Goal: Transaction & Acquisition: Book appointment/travel/reservation

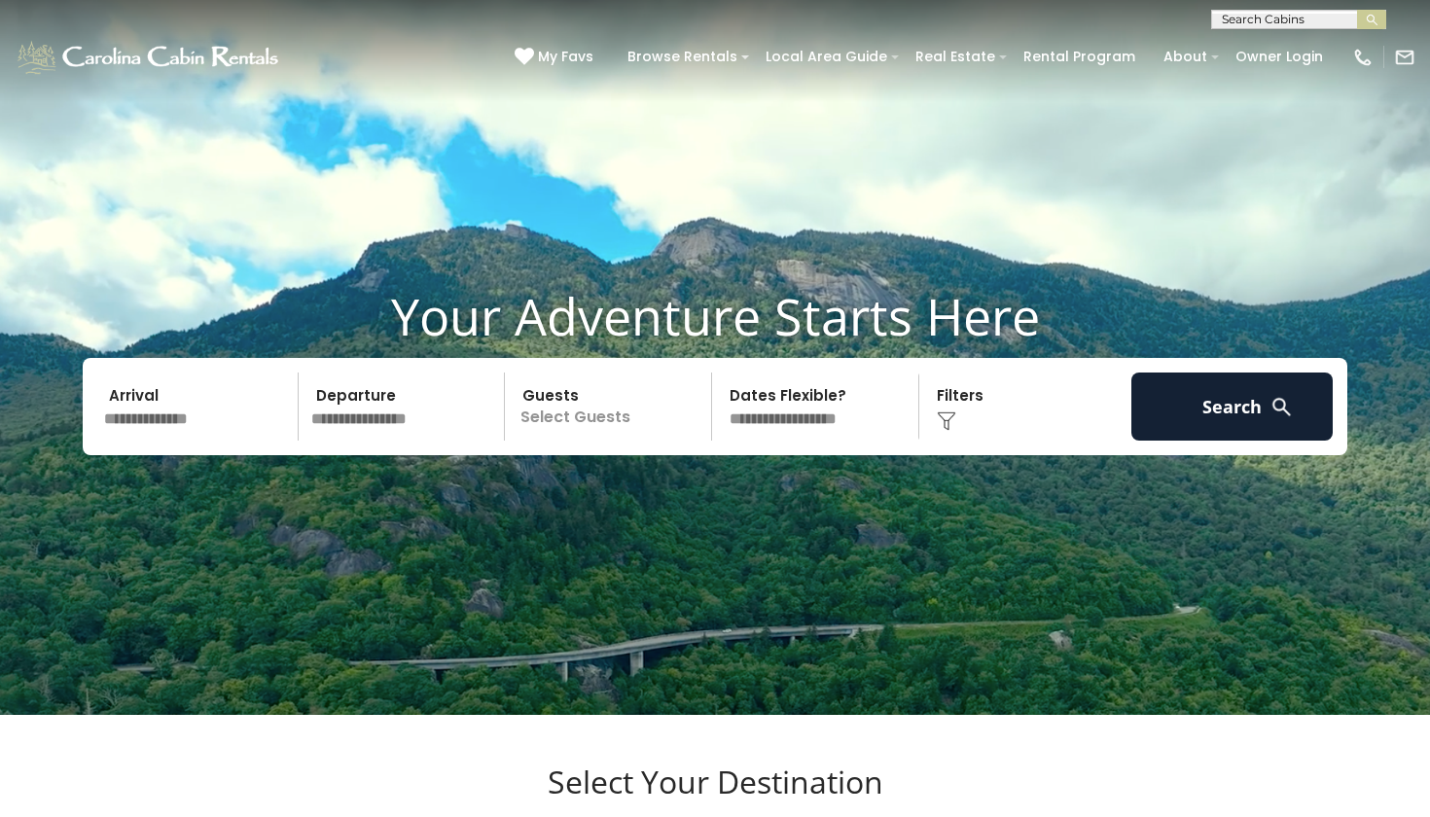
click at [135, 434] on input "text" at bounding box center [197, 407] width 201 height 68
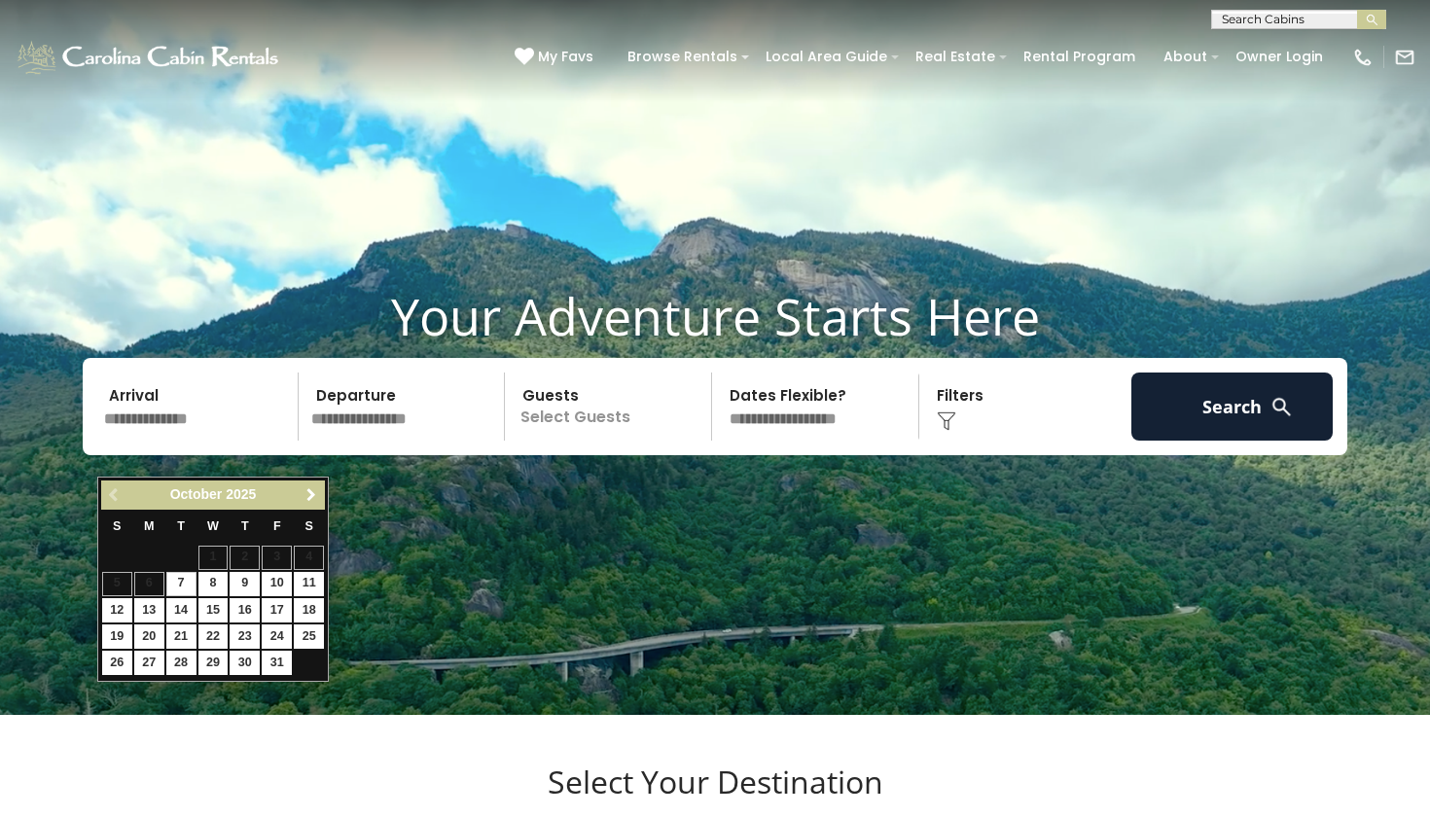
click at [314, 496] on span "Next" at bounding box center [312, 495] width 16 height 16
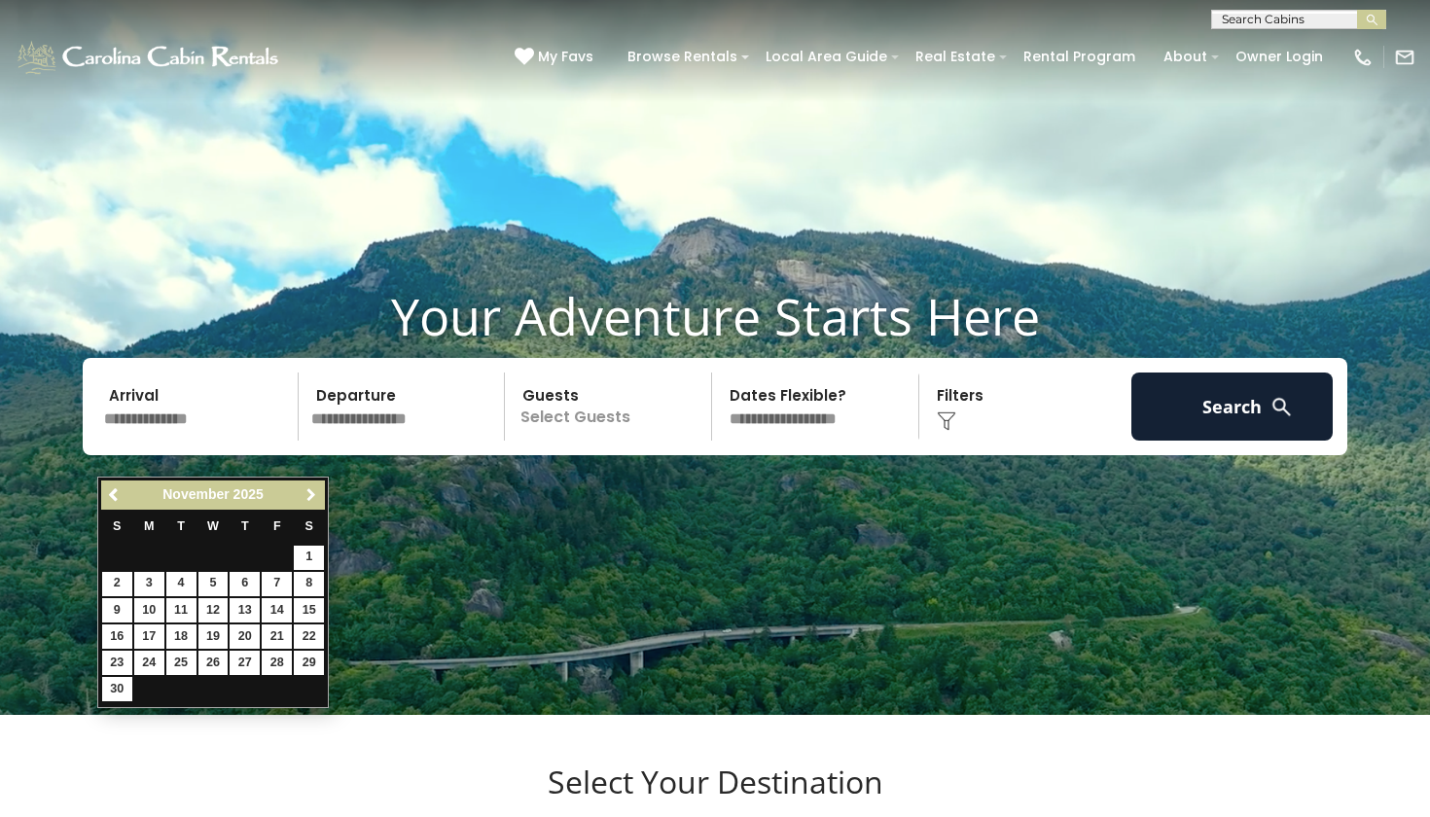
click at [314, 497] on span "Next" at bounding box center [312, 495] width 16 height 16
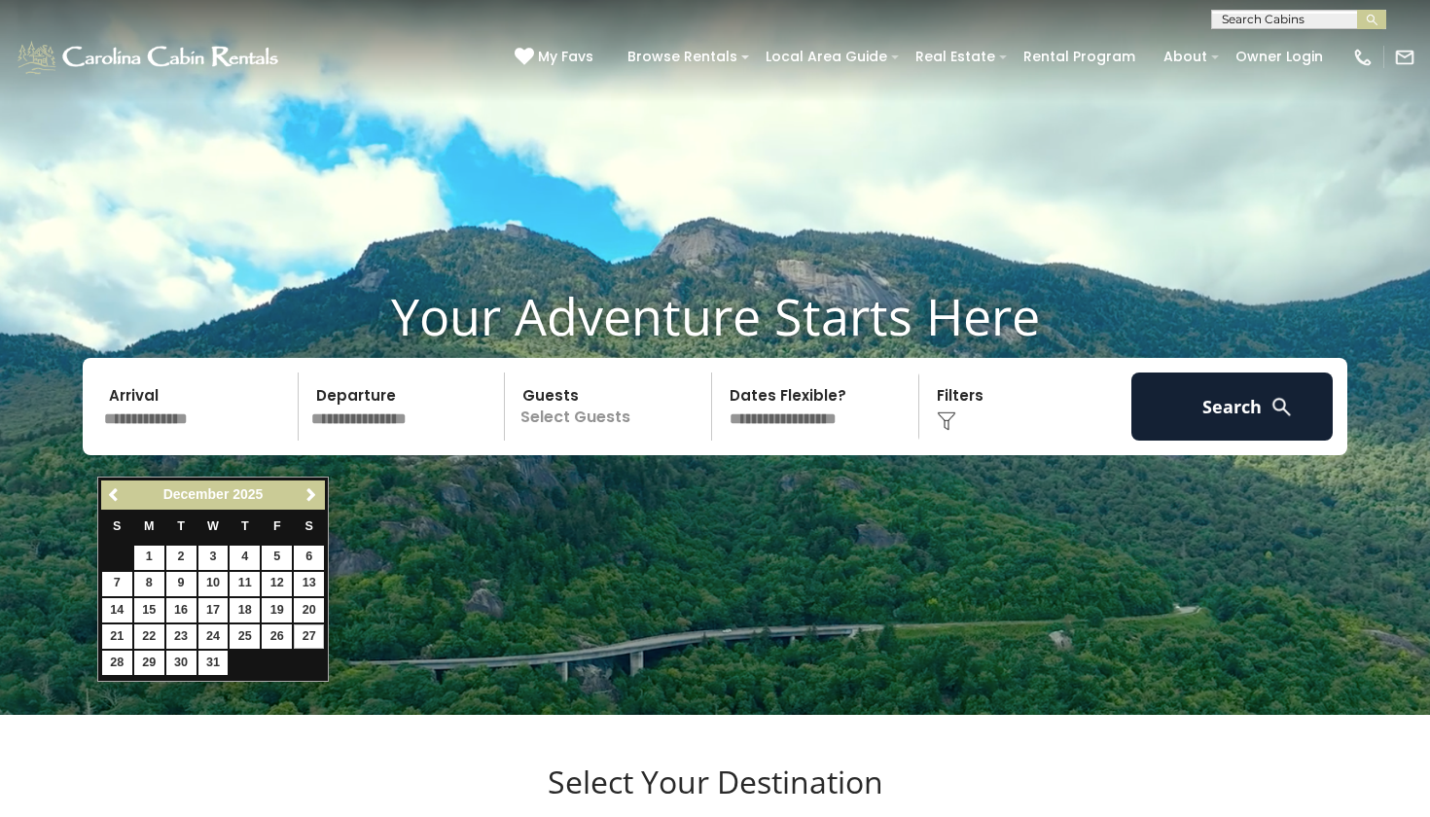
click at [307, 629] on link "27" at bounding box center [309, 637] width 30 height 24
type input "********"
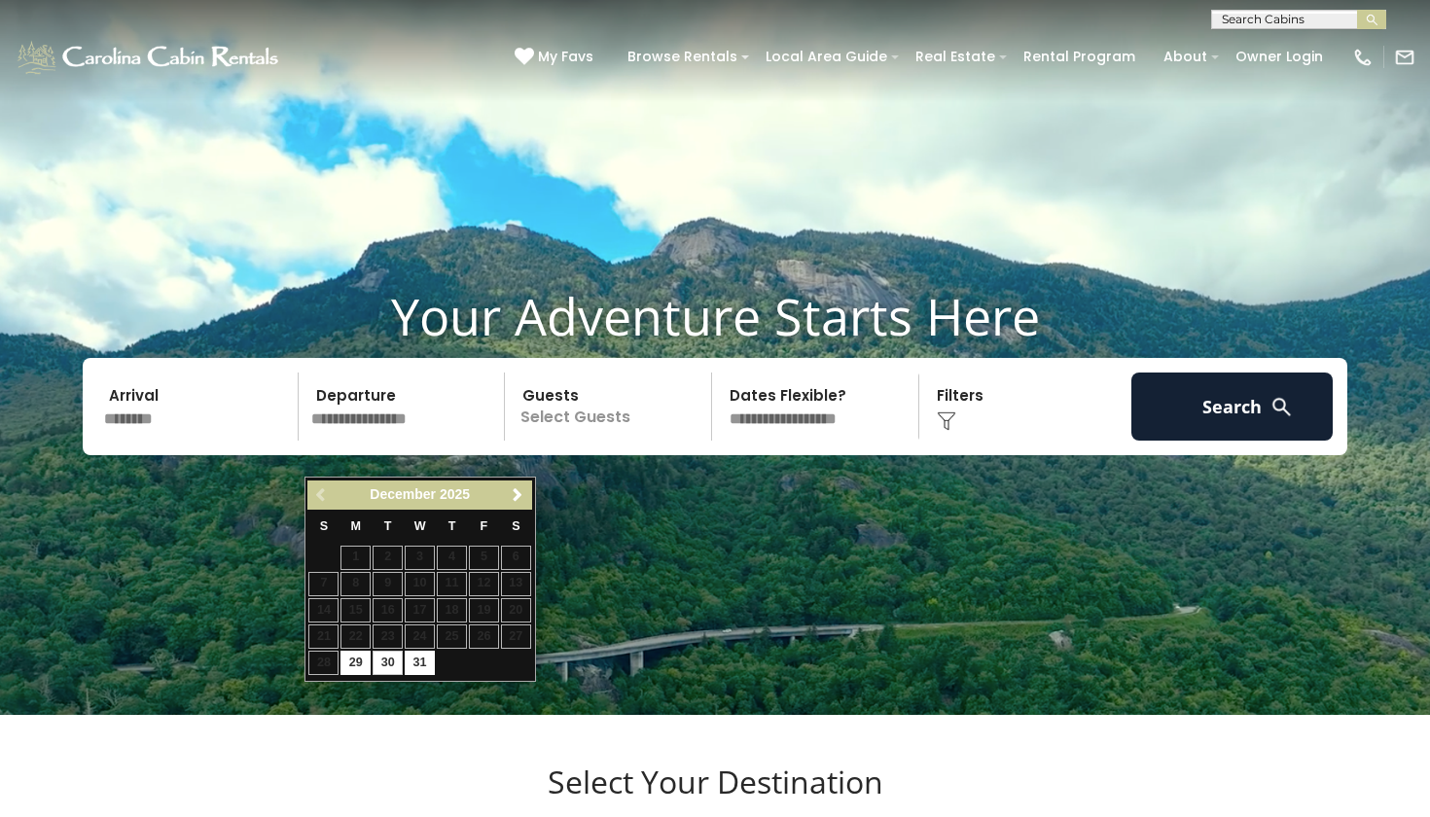
click at [397, 657] on link "30" at bounding box center [388, 663] width 30 height 24
type input "********"
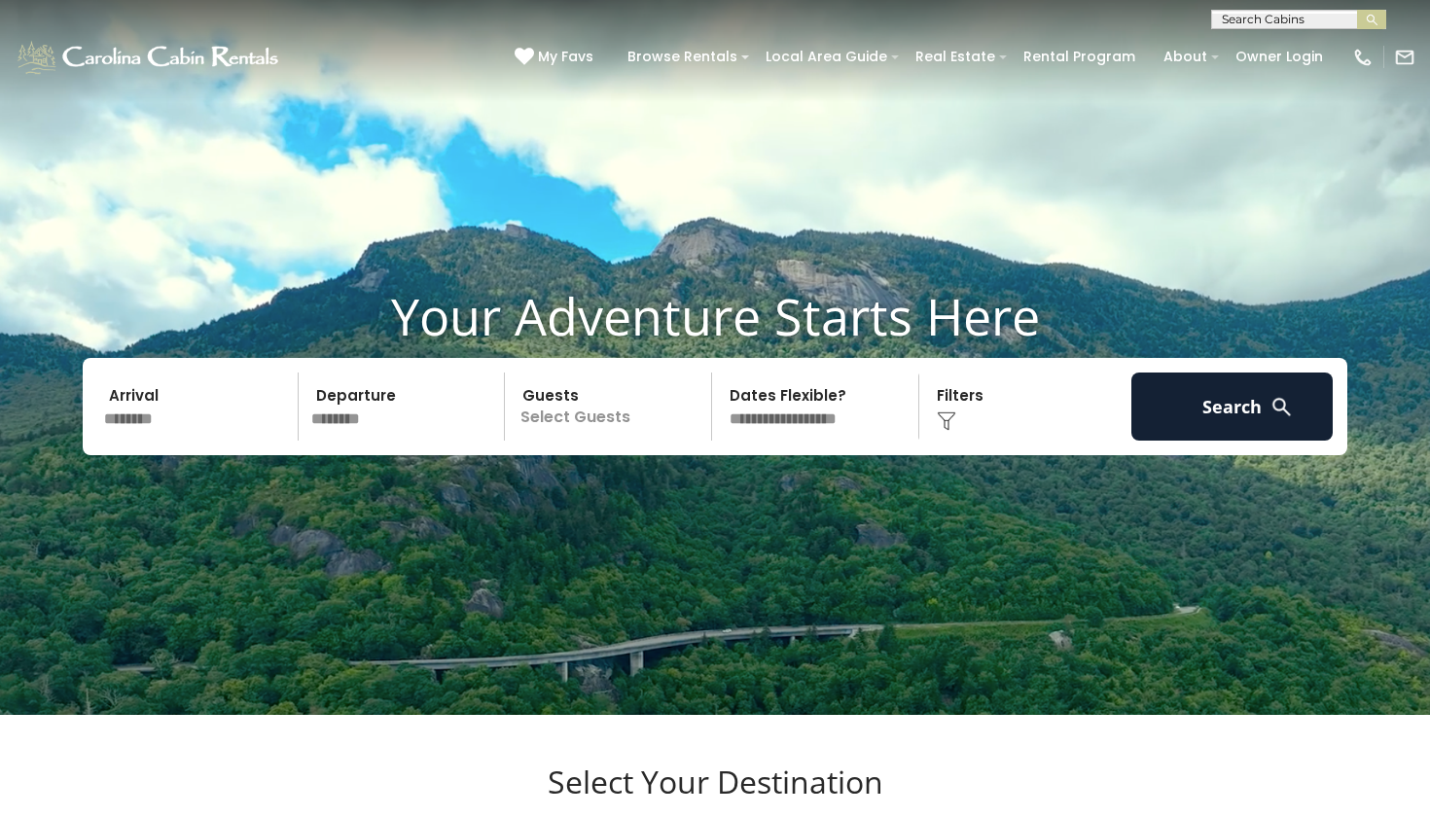
click at [616, 440] on p "Select Guests" at bounding box center [611, 407] width 200 height 68
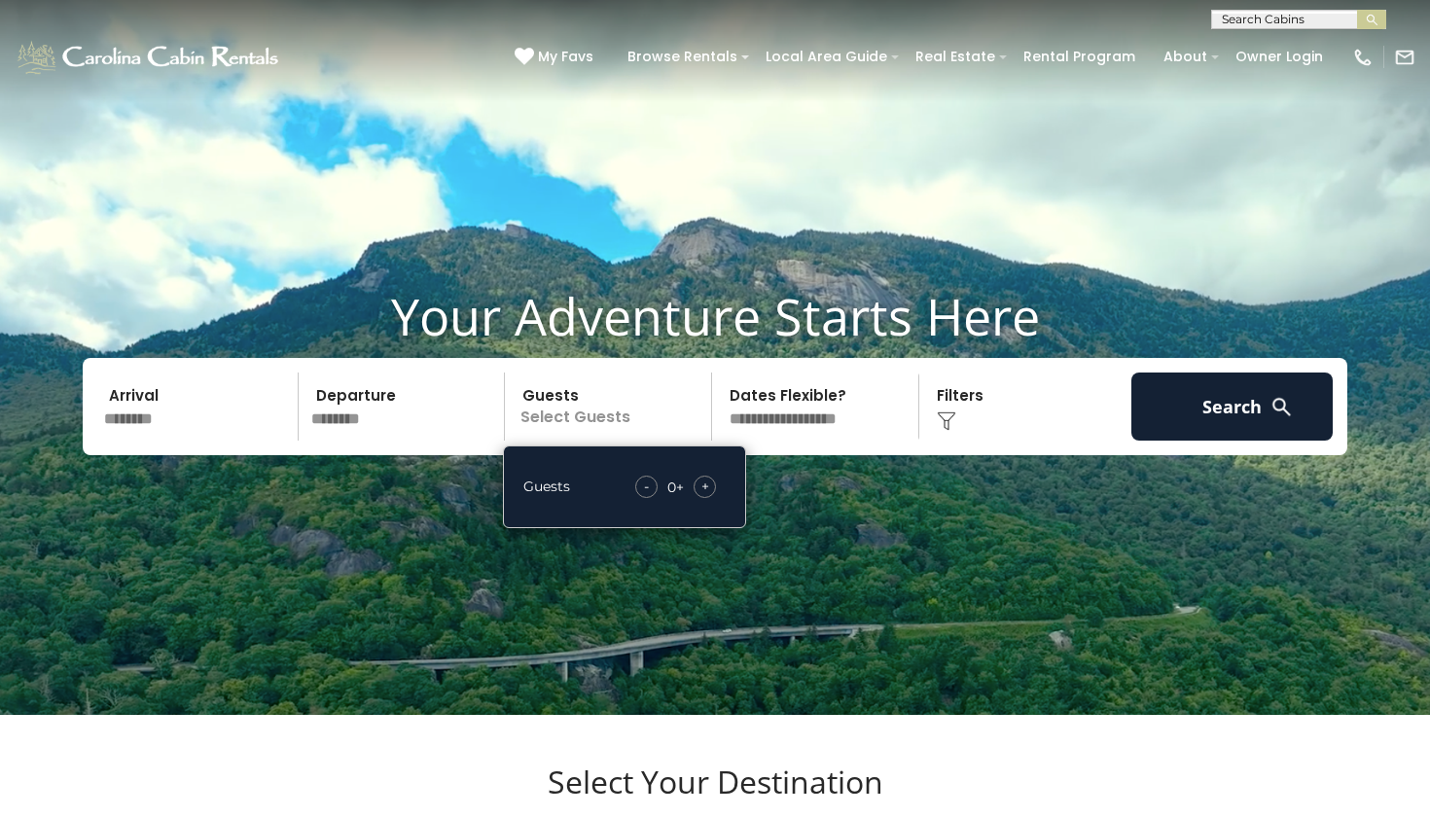
click at [708, 496] on span "+" at bounding box center [706, 486] width 8 height 19
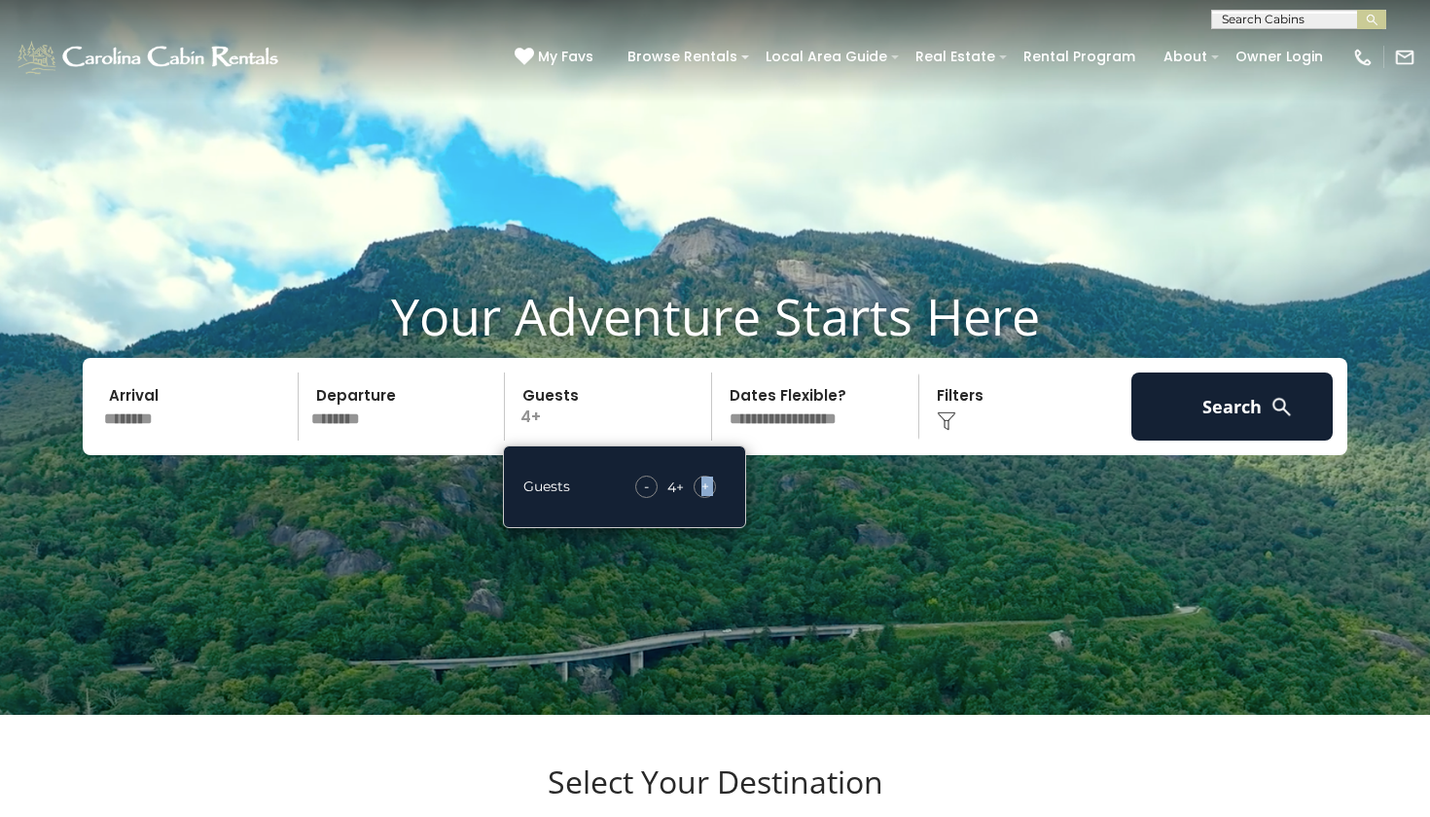
click at [708, 496] on span "+" at bounding box center [706, 486] width 8 height 19
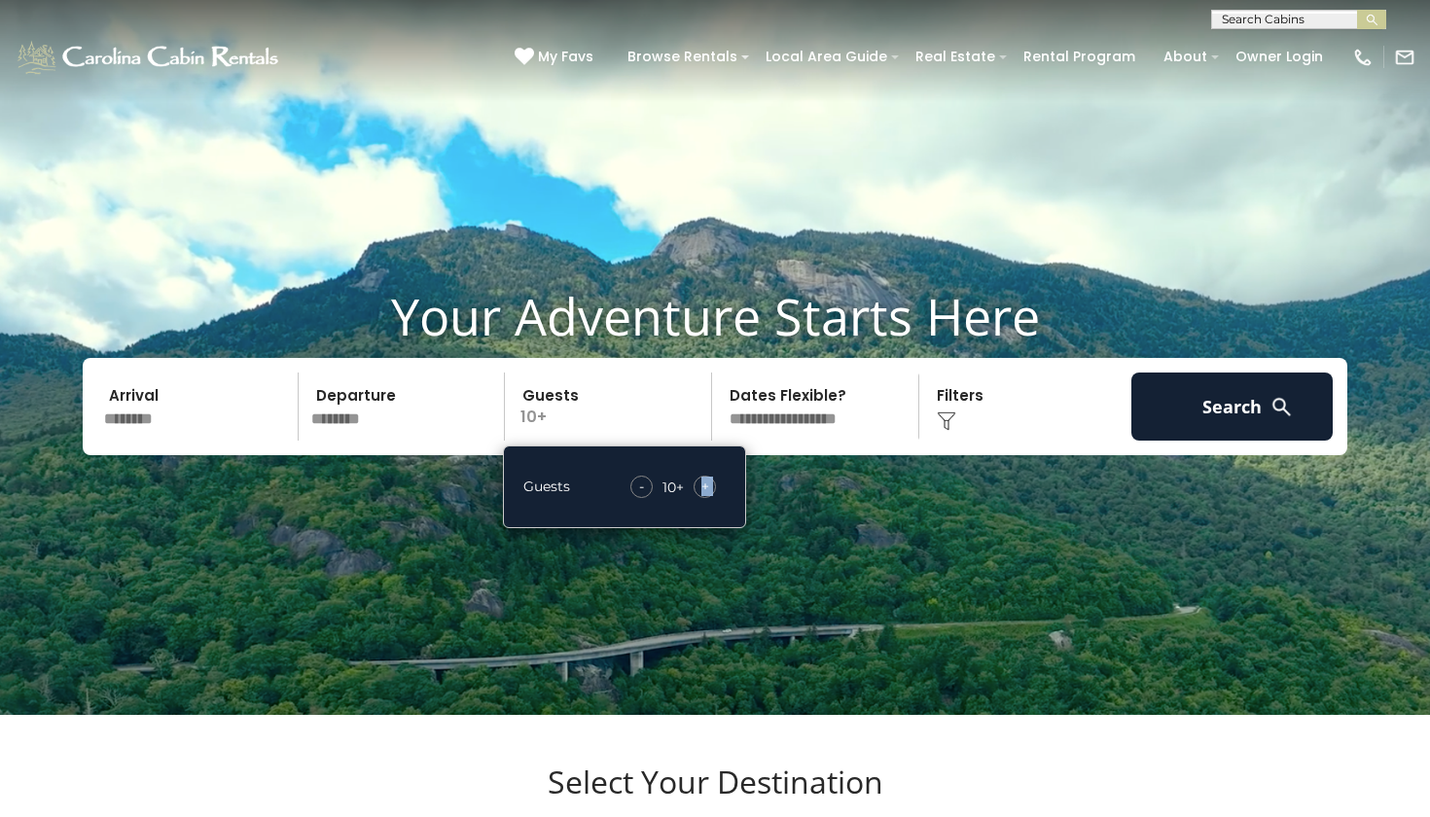
click at [708, 496] on span "+" at bounding box center [706, 486] width 8 height 19
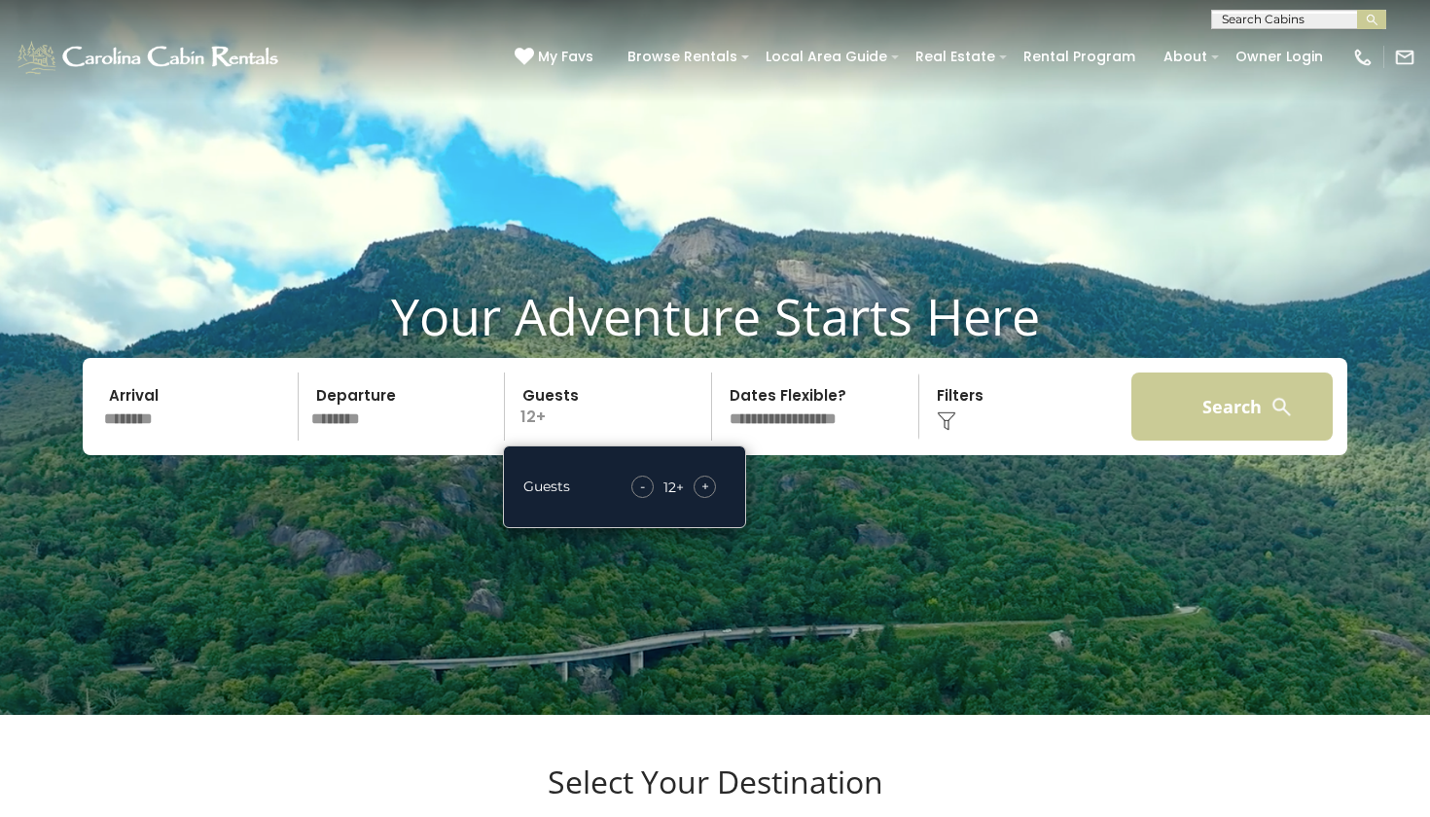
click at [1169, 441] on button "Search" at bounding box center [1232, 407] width 201 height 68
